Goal: Book appointment/travel/reservation

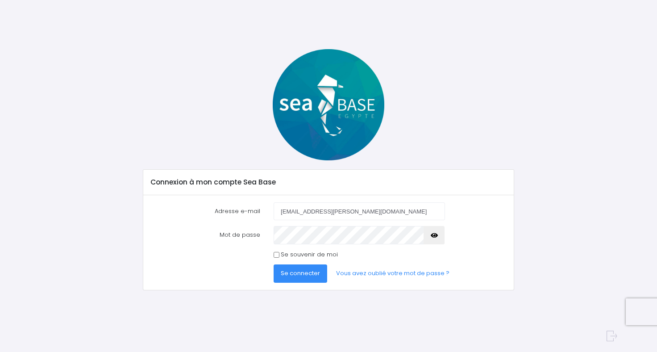
type input "[EMAIL_ADDRESS][PERSON_NAME][DOMAIN_NAME]"
click at [439, 240] on button "button" at bounding box center [433, 235] width 21 height 18
click at [274, 264] on button "Se connecter" at bounding box center [301, 273] width 54 height 18
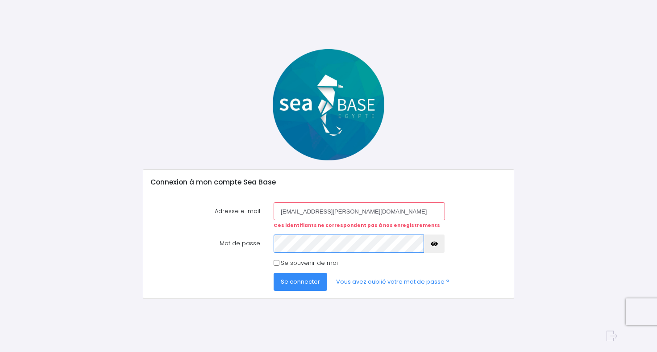
click at [274, 273] on button "Se connecter" at bounding box center [301, 282] width 54 height 18
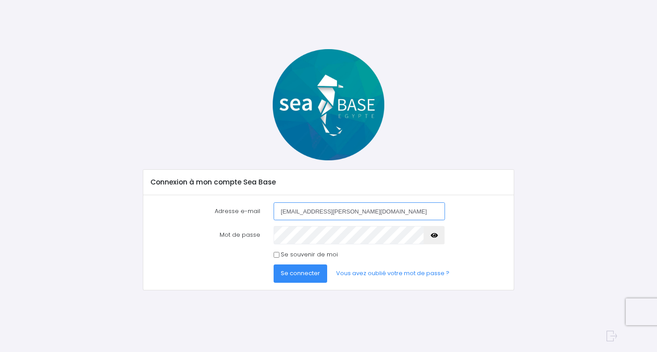
type input "[EMAIL_ADDRESS][PERSON_NAME][DOMAIN_NAME]"
click at [274, 264] on button "Se connecter" at bounding box center [301, 273] width 54 height 18
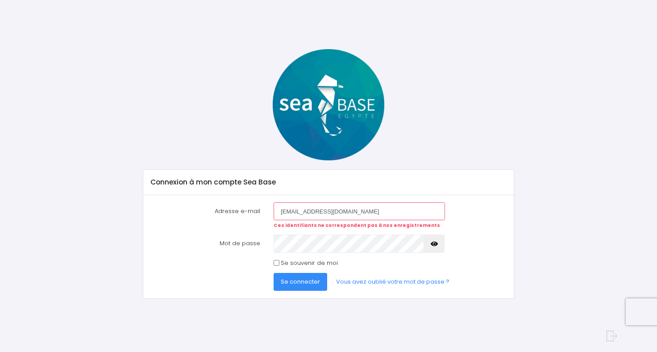
click at [300, 234] on form "Adresse e-mail clementine.fournier@yahoo.fr Ces identifiants ne correspondent p…" at bounding box center [329, 246] width 356 height 88
click at [381, 284] on link "Vous avez oublié votre mot de passe ?" at bounding box center [393, 282] width 128 height 18
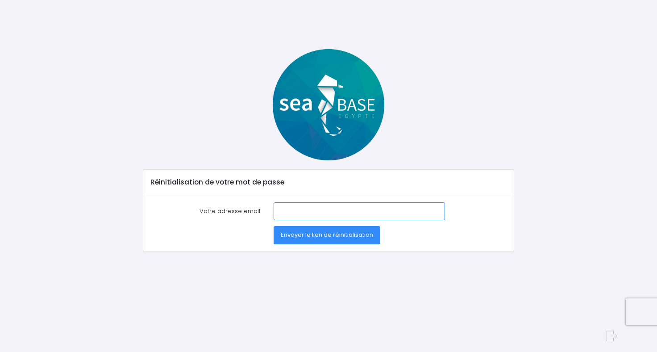
click at [295, 210] on input "Votre adresse email" at bounding box center [359, 211] width 171 height 18
type input "clementine.fournier@yahoo.fr"
click at [312, 237] on span "Envoyer le lien de réinitialisation" at bounding box center [327, 234] width 92 height 8
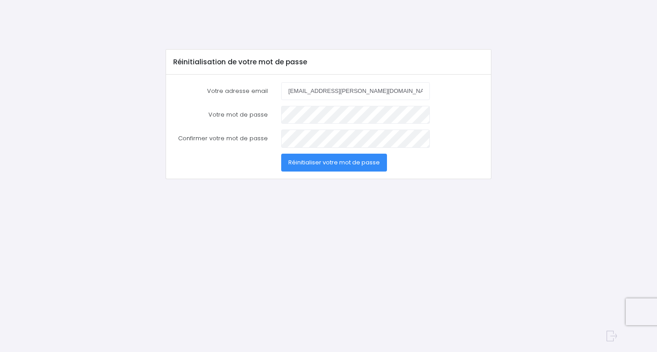
type input "[EMAIL_ADDRESS][PERSON_NAME][DOMAIN_NAME]"
click at [337, 167] on button "Réinitialiser votre mot de passe" at bounding box center [334, 162] width 106 height 18
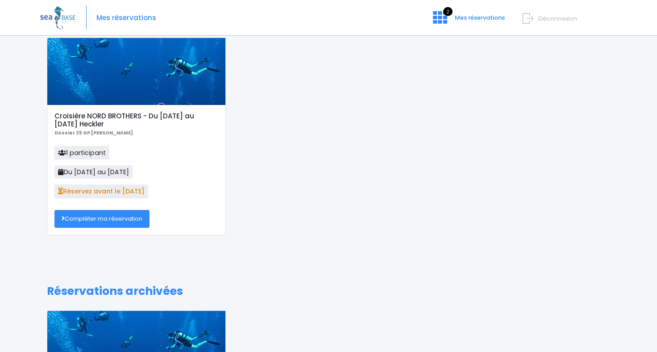
scroll to position [12, 0]
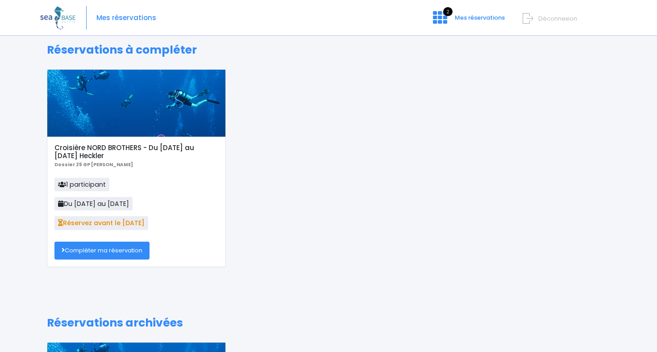
click at [95, 255] on link "Compléter ma réservation" at bounding box center [101, 250] width 95 height 18
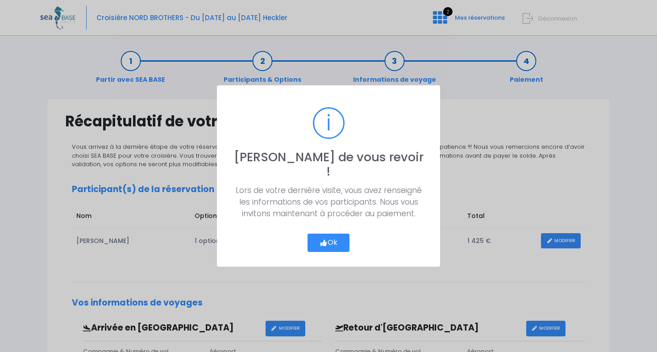
click at [327, 239] on button "Ok" at bounding box center [328, 242] width 42 height 19
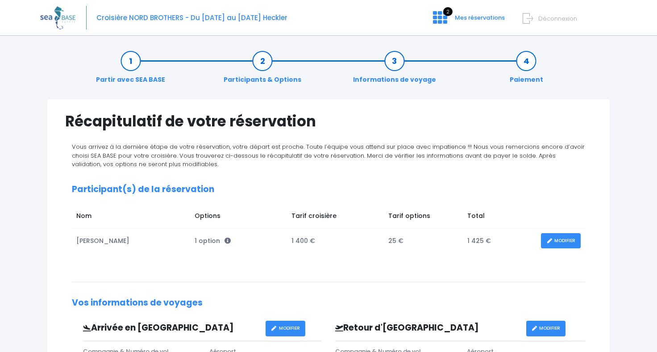
click at [570, 236] on link "MODIFIER" at bounding box center [561, 241] width 40 height 16
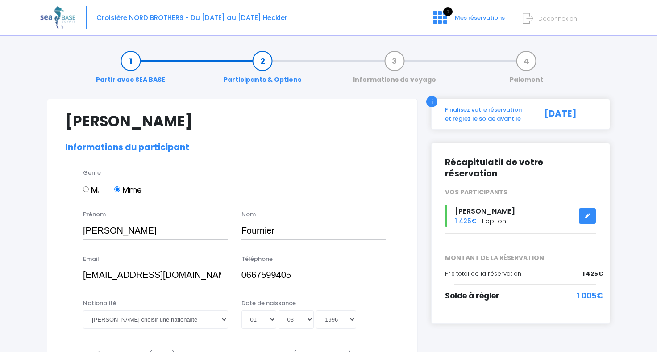
select select "N3"
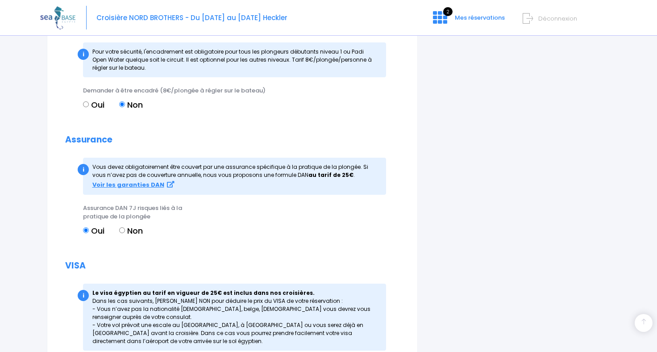
scroll to position [999, 0]
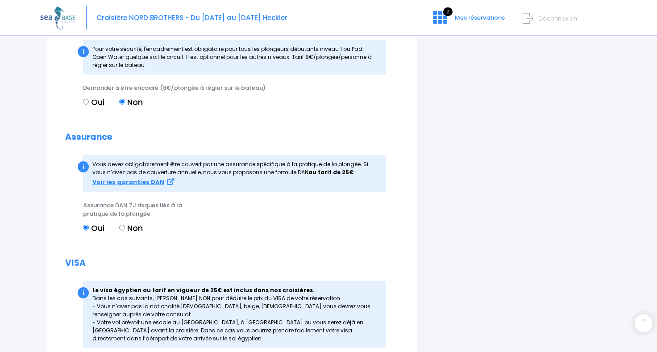
click at [140, 227] on label "Non" at bounding box center [131, 228] width 24 height 12
click at [125, 227] on input "Non" at bounding box center [122, 227] width 6 height 6
radio input "true"
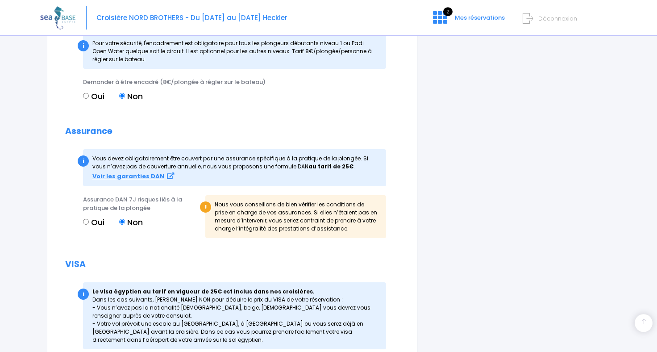
scroll to position [1008, 0]
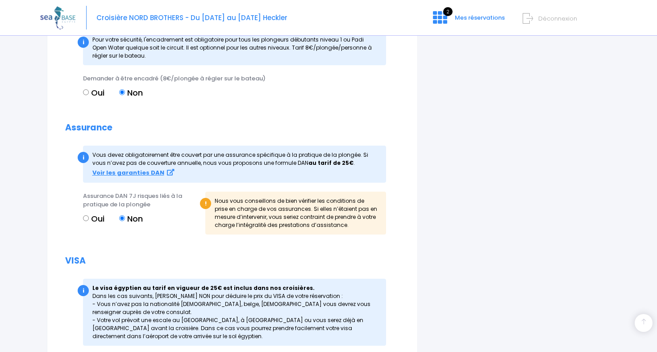
click at [242, 263] on h2 "VISA" at bounding box center [232, 261] width 334 height 10
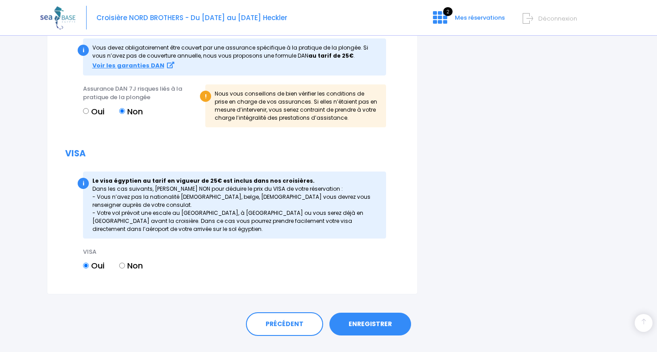
scroll to position [1135, 0]
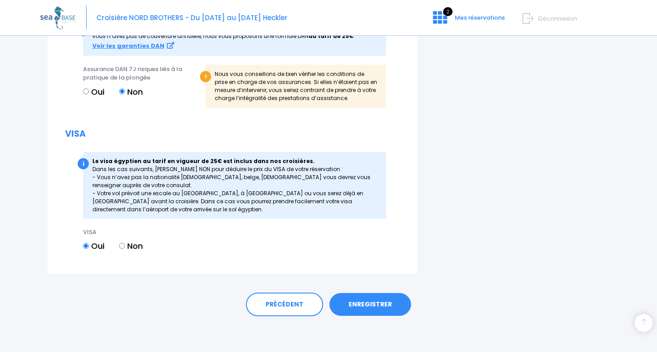
click at [370, 303] on link "ENREGISTRER" at bounding box center [370, 304] width 82 height 23
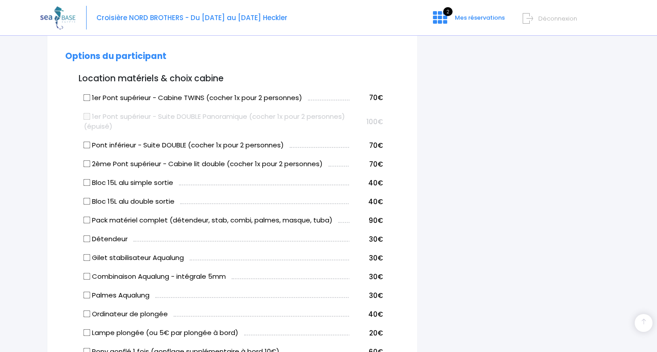
scroll to position [221, 0]
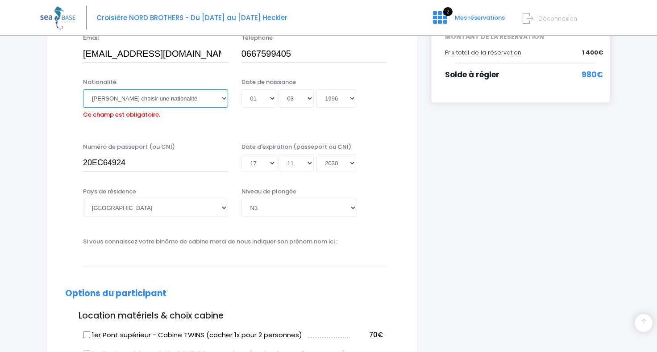
select select "Française"
click option "Française" at bounding box center [0, 0] width 0 height 0
click at [149, 64] on div "Email clementine.fournier@yahoo.fr Téléphone 0667599405" at bounding box center [232, 50] width 348 height 35
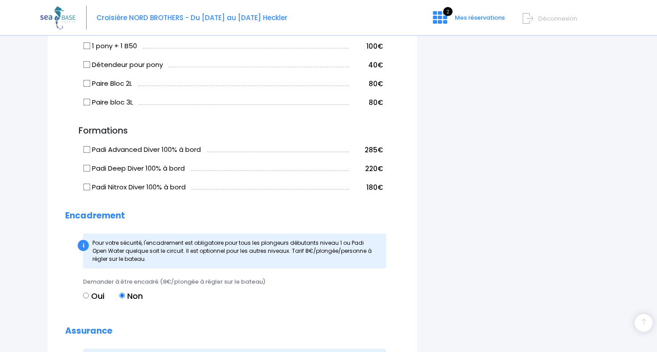
scroll to position [1135, 0]
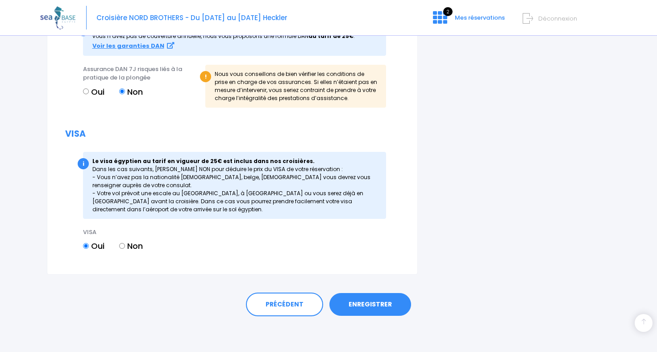
click at [368, 294] on link "ENREGISTRER" at bounding box center [370, 304] width 82 height 23
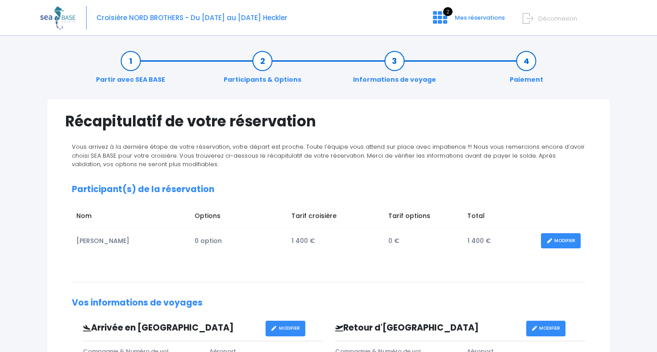
click at [565, 241] on link "MODIFIER" at bounding box center [561, 241] width 40 height 16
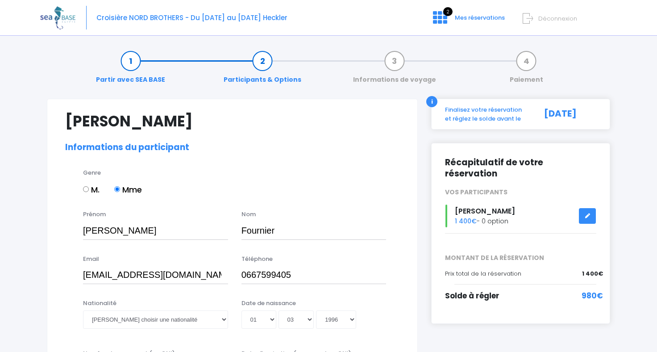
select select "N3"
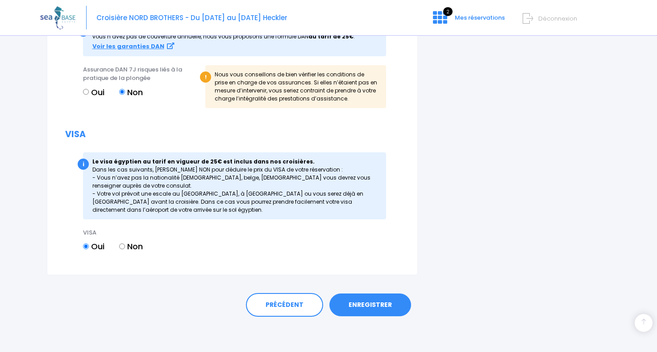
scroll to position [1135, 0]
click at [387, 306] on link "ENREGISTRER" at bounding box center [370, 304] width 82 height 23
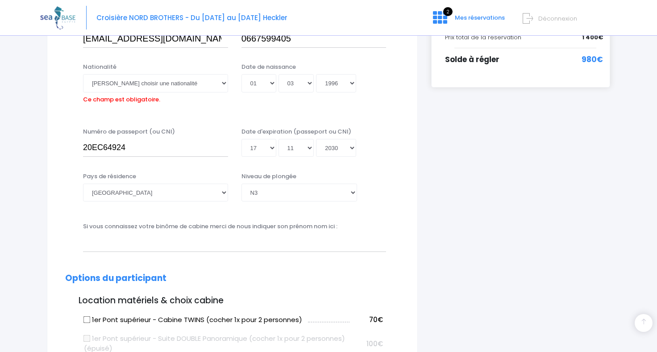
scroll to position [221, 0]
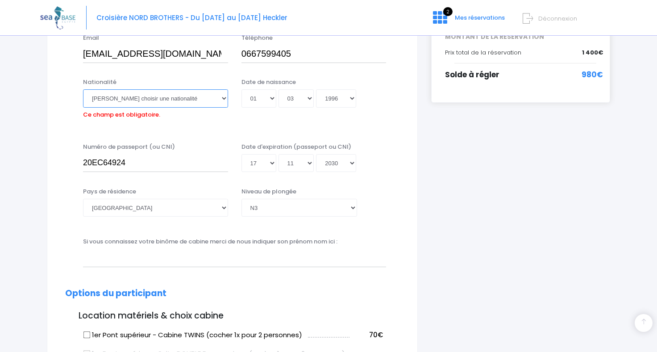
select select "Française"
click option "Française" at bounding box center [0, 0] width 0 height 0
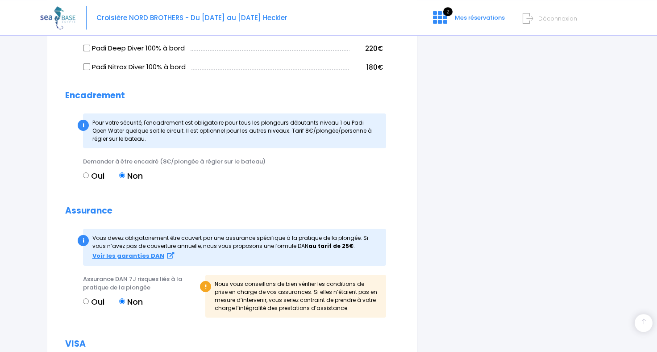
scroll to position [1135, 0]
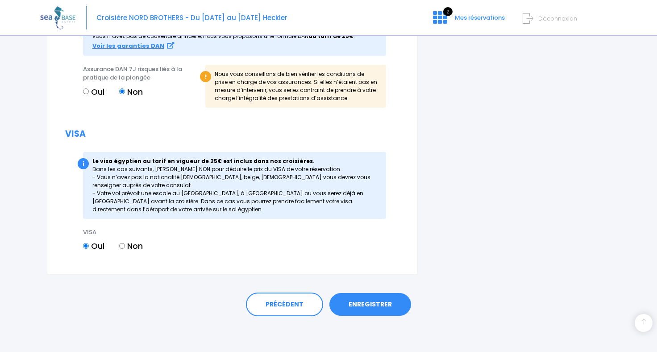
click at [365, 303] on link "ENREGISTRER" at bounding box center [370, 304] width 82 height 23
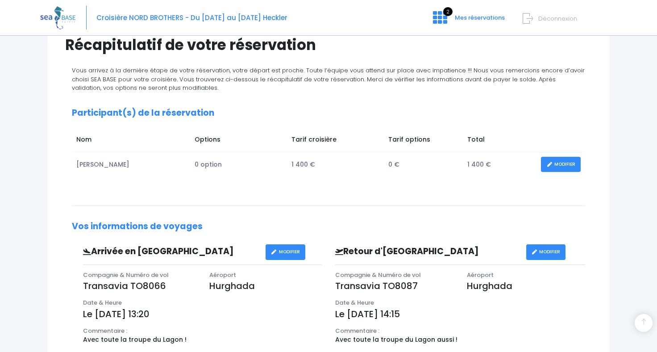
scroll to position [300, 0]
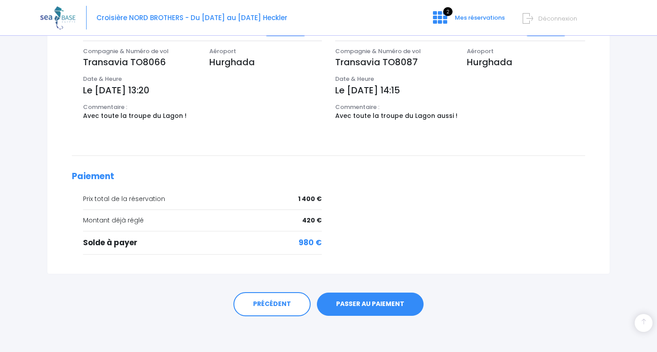
click at [348, 306] on link "PASSER AU PAIEMENT" at bounding box center [370, 303] width 107 height 23
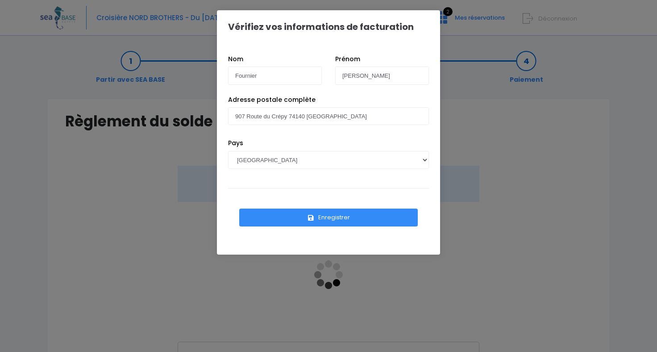
click at [325, 215] on button "Enregistrer" at bounding box center [328, 217] width 178 height 18
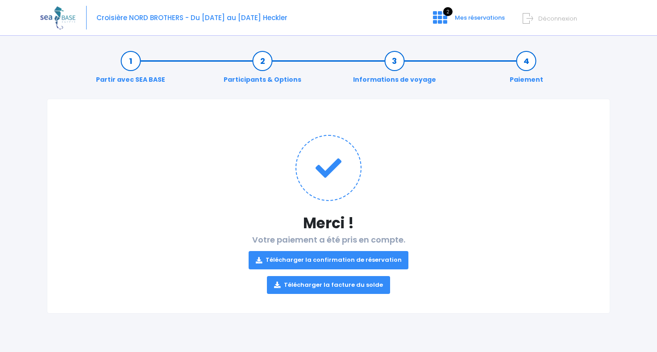
click at [275, 261] on link "Télécharger la confirmation de réservation" at bounding box center [329, 260] width 160 height 18
click at [443, 11] on icon at bounding box center [440, 17] width 14 height 14
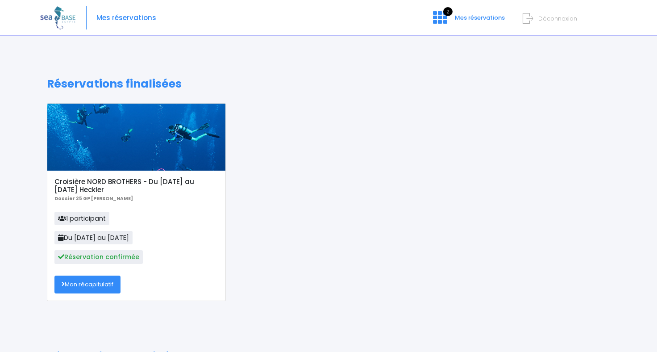
click at [549, 23] on span "Déconnexion" at bounding box center [557, 18] width 39 height 8
